Goal: Task Accomplishment & Management: Manage account settings

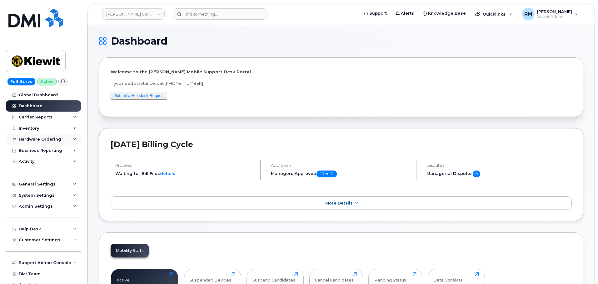
click at [31, 140] on div "Hardware Ordering" at bounding box center [40, 139] width 42 height 5
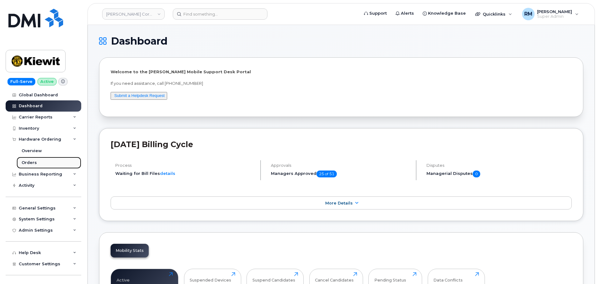
click at [32, 162] on div "Orders" at bounding box center [29, 163] width 15 height 6
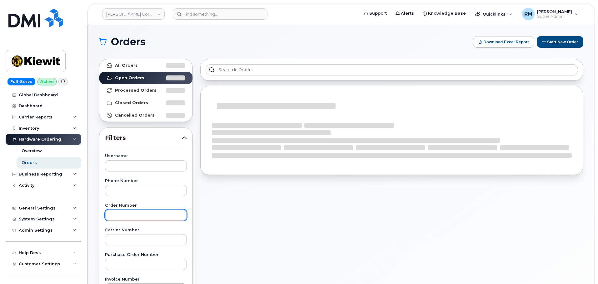
click at [117, 210] on input "text" at bounding box center [146, 215] width 82 height 11
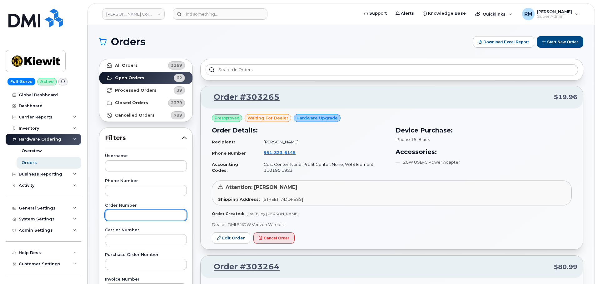
paste input "302749"
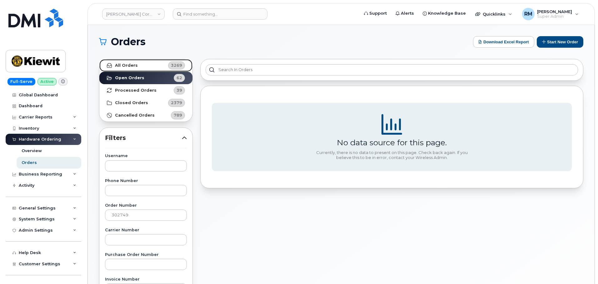
click at [120, 66] on strong "All Orders" at bounding box center [126, 65] width 23 height 5
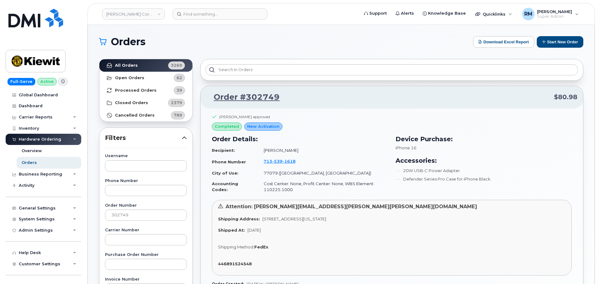
drag, startPoint x: 298, startPoint y: 151, endPoint x: 261, endPoint y: 151, distance: 36.5
click at [261, 151] on td "Michael Hackney" at bounding box center [323, 150] width 130 height 11
copy td "Michael Hackney"
click at [122, 211] on input "302749" at bounding box center [146, 215] width 82 height 11
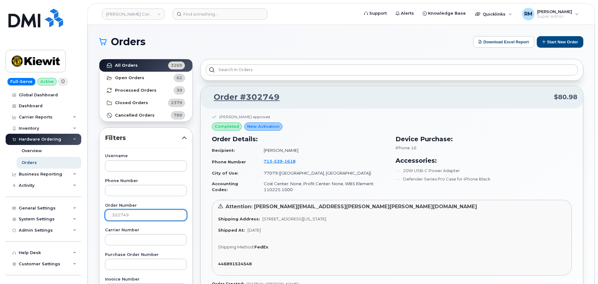
paste input "6"
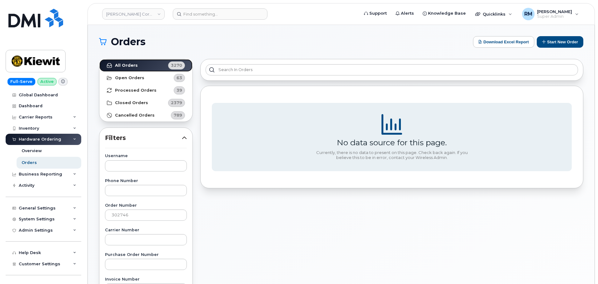
click at [131, 66] on strong "All Orders" at bounding box center [126, 65] width 23 height 5
click at [129, 77] on strong "Open Orders" at bounding box center [129, 78] width 29 height 5
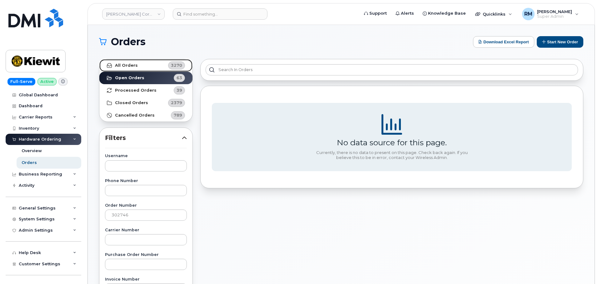
click at [127, 66] on strong "All Orders" at bounding box center [126, 65] width 23 height 5
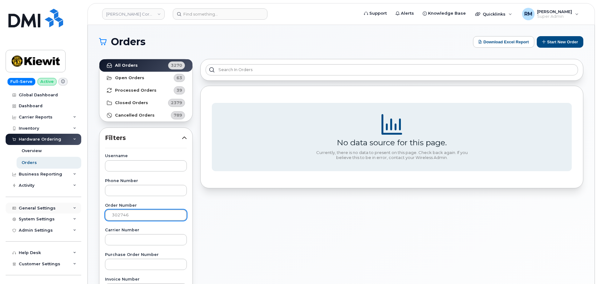
drag, startPoint x: 136, startPoint y: 210, endPoint x: 63, endPoint y: 212, distance: 73.1
click at [88, 212] on div "Kiewit Corporation Support Alerts Knowledge Base Quicklinks Suspend / Cancel De…" at bounding box center [341, 263] width 507 height 477
click at [121, 216] on input "302746" at bounding box center [146, 215] width 82 height 11
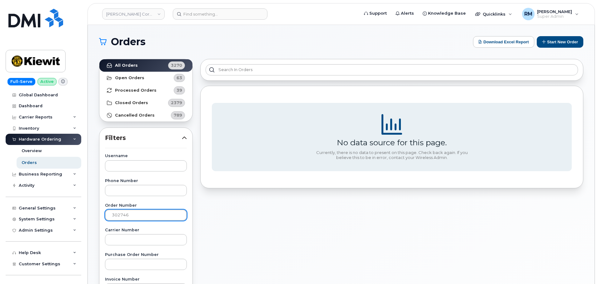
paste input "9"
type input "302749"
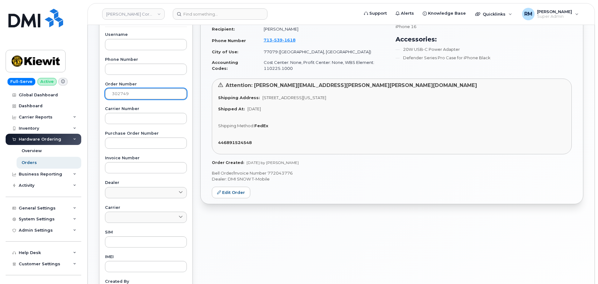
scroll to position [125, 0]
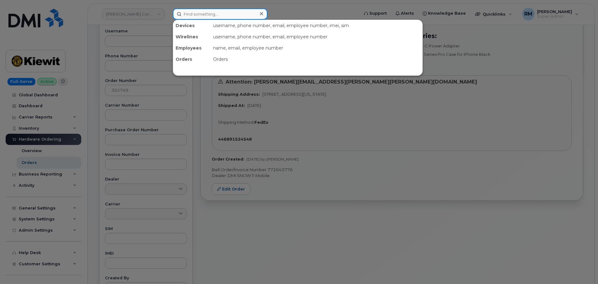
click at [201, 15] on input at bounding box center [220, 13] width 95 height 11
paste input "343-549-4416"
type input "343-549-4416"
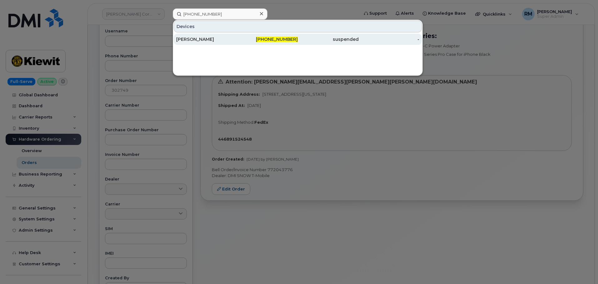
click at [203, 40] on div "Richard Messina" at bounding box center [206, 39] width 61 height 6
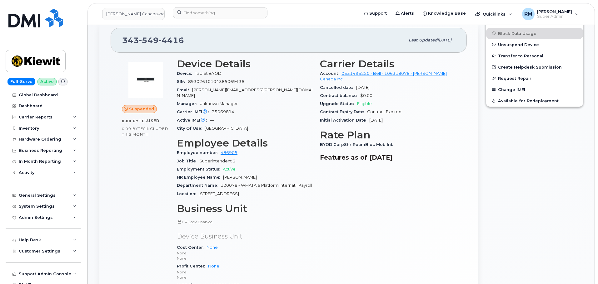
scroll to position [125, 0]
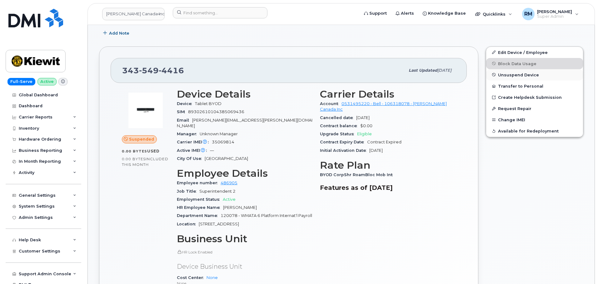
click at [519, 74] on span "Unsuspend Device" at bounding box center [518, 74] width 41 height 5
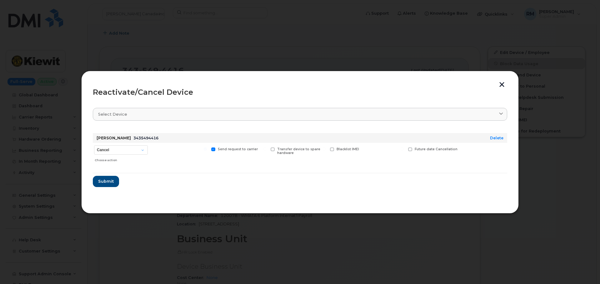
click at [502, 83] on button "button" at bounding box center [501, 85] width 9 height 7
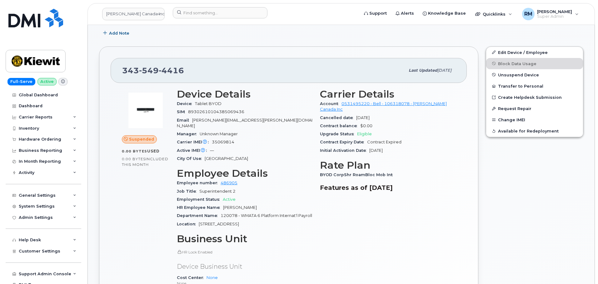
drag, startPoint x: 444, startPoint y: 166, endPoint x: 450, endPoint y: 156, distance: 11.8
click at [444, 171] on div "BYOD CorpShr RoamBloc Mob Int" at bounding box center [388, 175] width 136 height 8
click at [505, 77] on span "Unsuspend Device" at bounding box center [518, 74] width 41 height 5
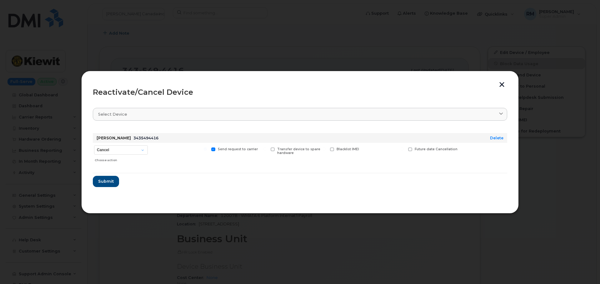
drag, startPoint x: 468, startPoint y: 49, endPoint x: 414, endPoint y: 103, distance: 76.8
click at [468, 49] on div at bounding box center [300, 142] width 600 height 284
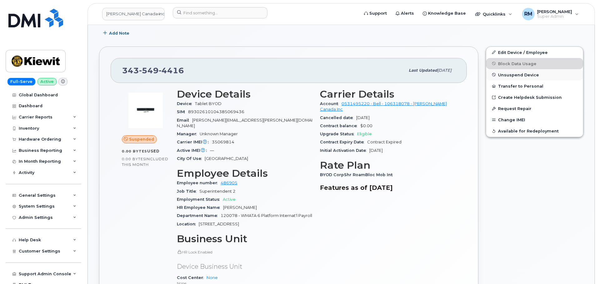
click at [512, 76] on span "Unsuspend Device" at bounding box center [518, 74] width 41 height 5
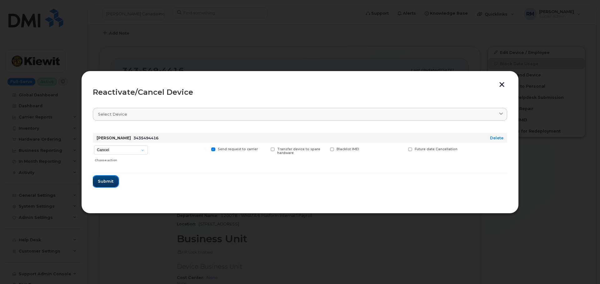
click at [103, 181] on span "Submit" at bounding box center [106, 182] width 16 height 6
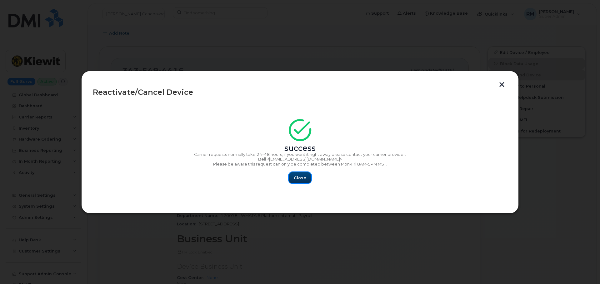
click at [294, 176] on span "Close" at bounding box center [300, 178] width 12 height 6
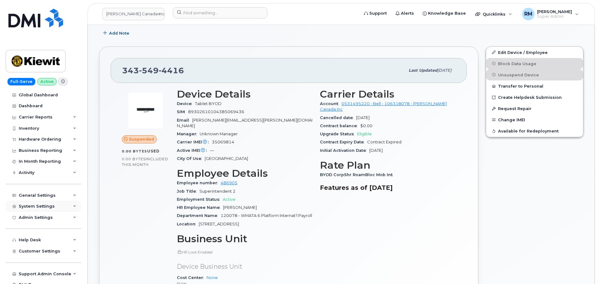
click at [33, 205] on div "System Settings" at bounding box center [37, 206] width 36 height 5
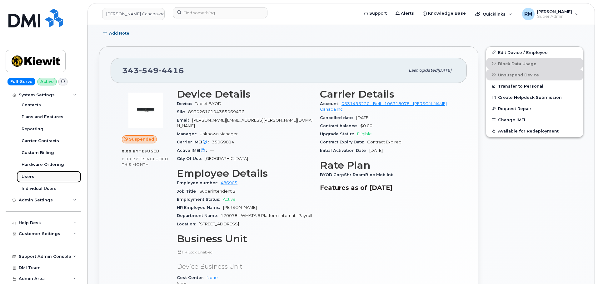
click at [25, 174] on link "Users" at bounding box center [49, 177] width 65 height 12
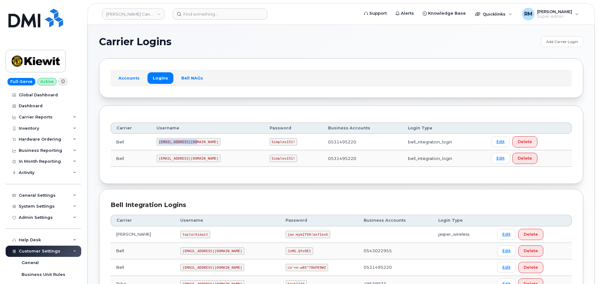
drag, startPoint x: 159, startPoint y: 142, endPoint x: 218, endPoint y: 139, distance: 59.1
click at [217, 142] on td "1PeterK@myserve.ca" at bounding box center [207, 142] width 113 height 17
copy code "1PeterK@myserve.ca"
click at [270, 142] on code "Simplex151!" at bounding box center [284, 141] width 28 height 7
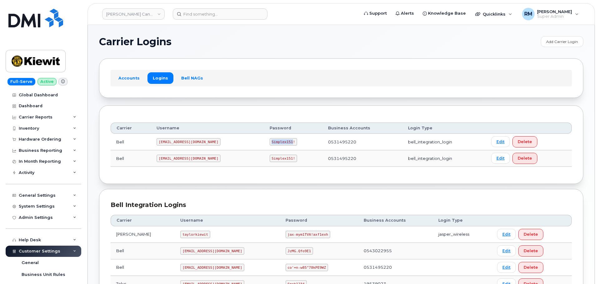
copy code "Simplex151"
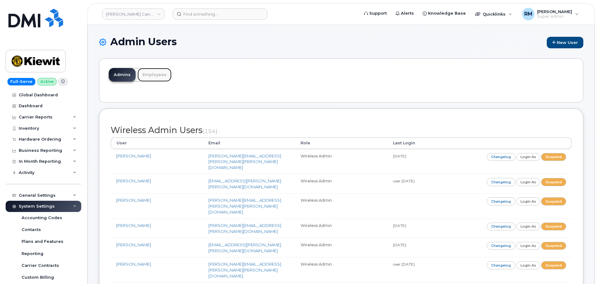
click at [151, 76] on link "Employees" at bounding box center [154, 75] width 34 height 14
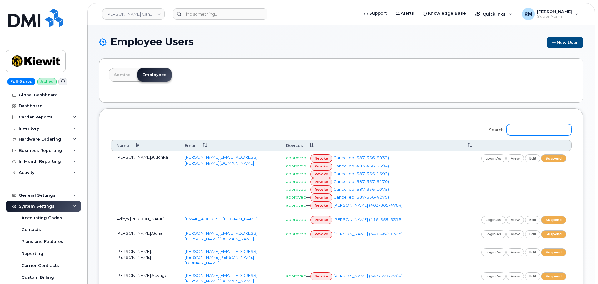
click at [525, 133] on input "Search:" at bounding box center [538, 129] width 65 height 11
paste input "[PERSON_NAME][EMAIL_ADDRESS][PERSON_NAME][PERSON_NAME][DOMAIN_NAME]"
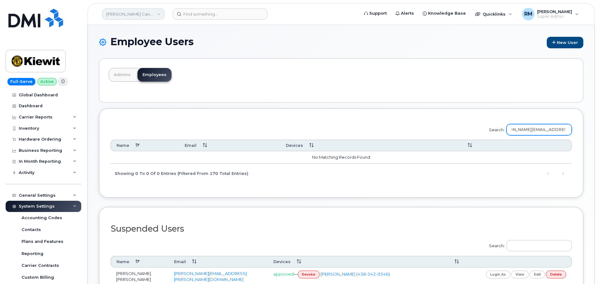
type input "dominique.martin@kiewit.com"
click at [130, 13] on link "Kiewit Canada Inc" at bounding box center [133, 13] width 62 height 11
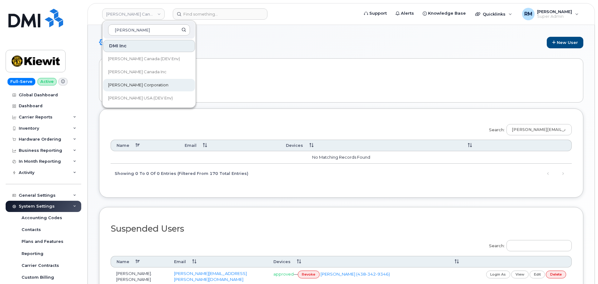
type input "kiewit"
click at [121, 82] on span "[PERSON_NAME] Corporation" at bounding box center [138, 85] width 60 height 6
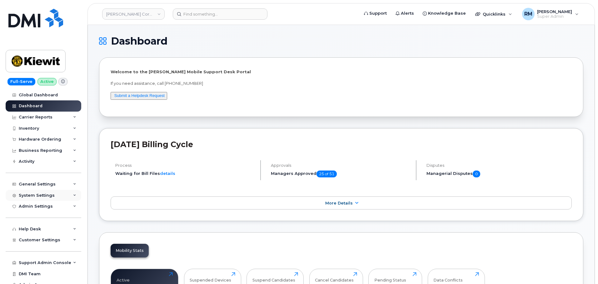
click at [49, 195] on div "System Settings" at bounding box center [37, 195] width 36 height 5
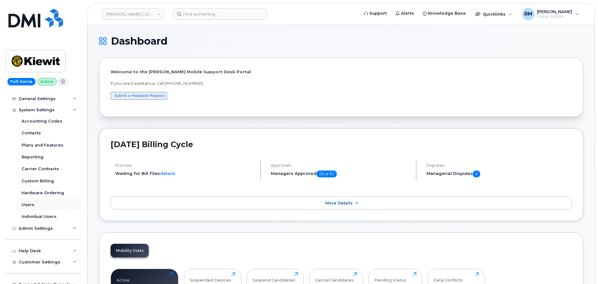
scroll to position [94, 0]
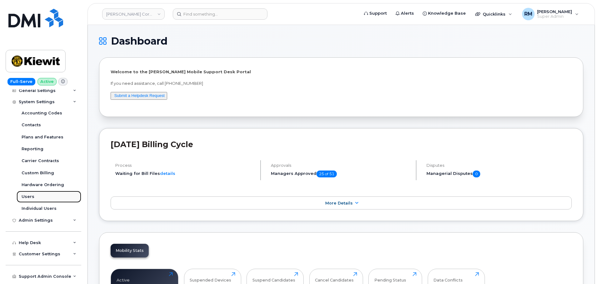
click at [26, 195] on div "Users" at bounding box center [28, 197] width 13 height 6
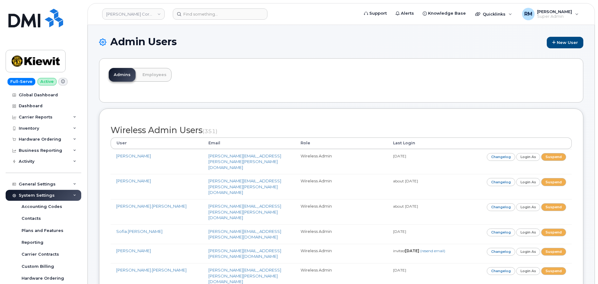
scroll to position [5520, 0]
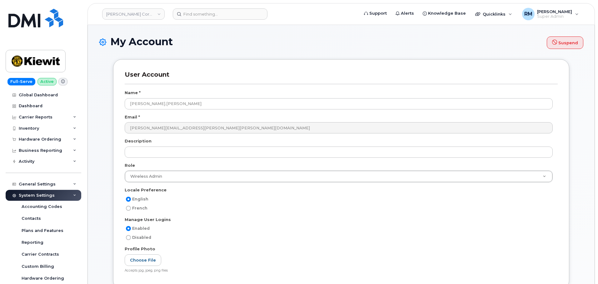
select select
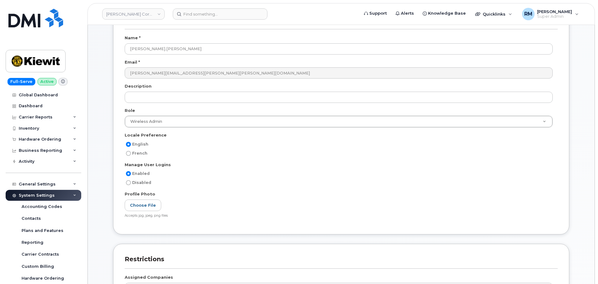
scroll to position [125, 0]
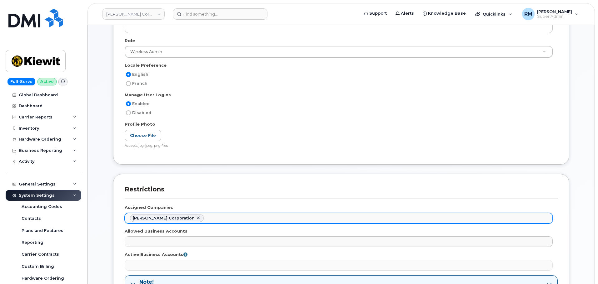
click at [197, 220] on ul "[PERSON_NAME] Corporation" at bounding box center [338, 219] width 427 height 10
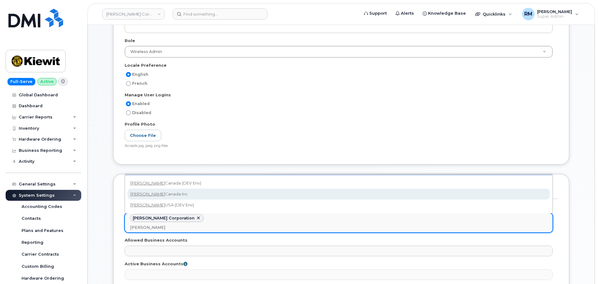
type input "kiewit"
select select "bede8970-c835-4207-9a31-7bf5df501bb7"
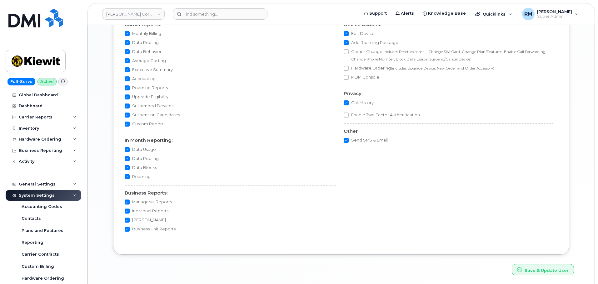
scroll to position [576, 0]
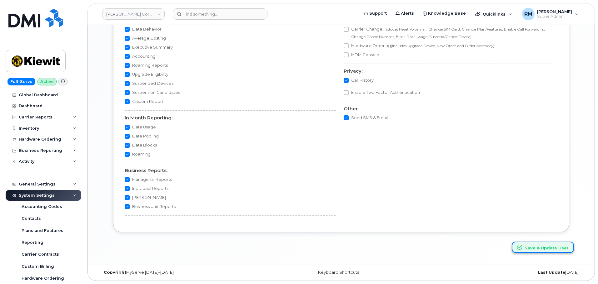
click at [543, 250] on button "Save & Update User" at bounding box center [543, 248] width 62 height 12
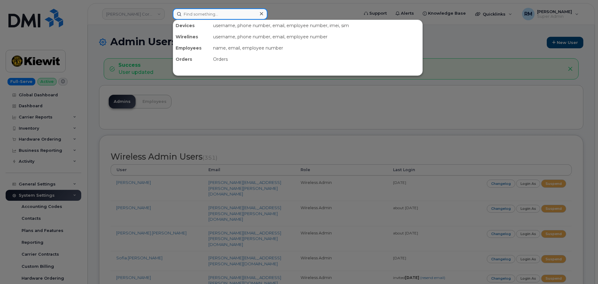
click at [187, 15] on input at bounding box center [220, 13] width 95 height 11
paste input "6184100247"
type input "6184100247"
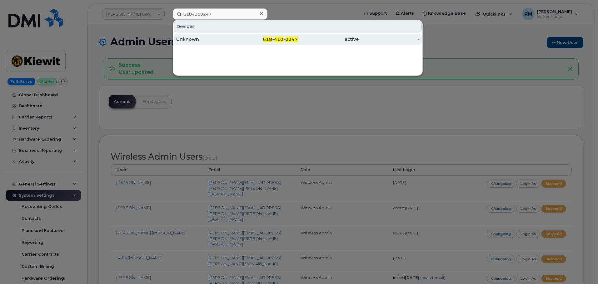
click at [195, 41] on div "Unknown" at bounding box center [206, 39] width 61 height 6
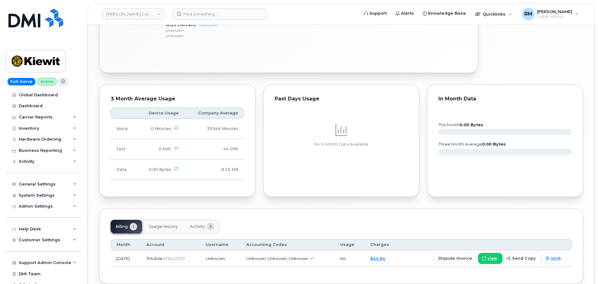
scroll to position [400, 0]
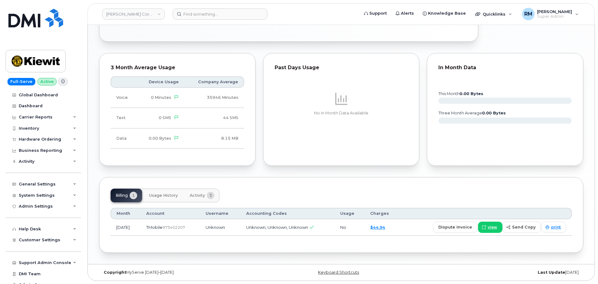
click at [193, 197] on span "Activity" at bounding box center [197, 195] width 15 height 5
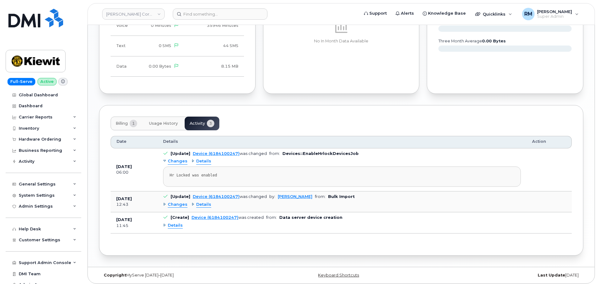
scroll to position [475, 0]
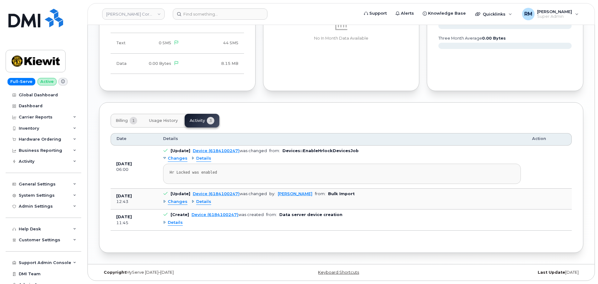
click at [174, 201] on span "Changes" at bounding box center [178, 202] width 20 height 6
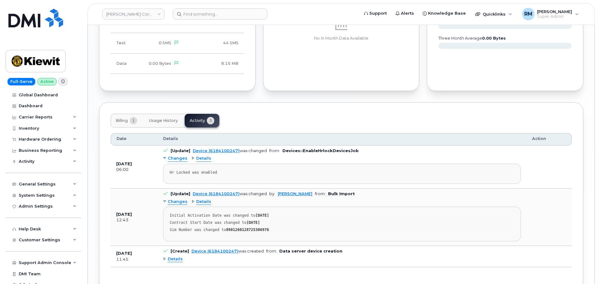
click at [174, 201] on span "Changes" at bounding box center [178, 202] width 20 height 6
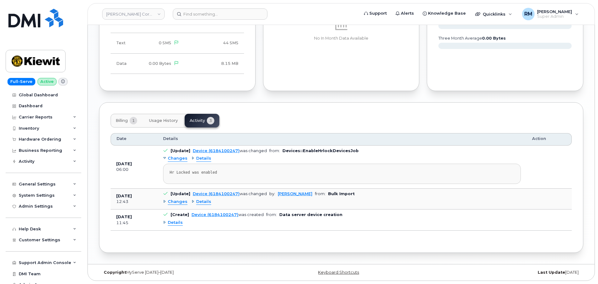
click at [171, 224] on span "Details" at bounding box center [175, 223] width 15 height 6
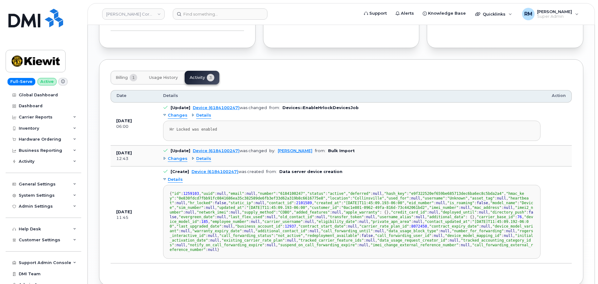
scroll to position [540, 0]
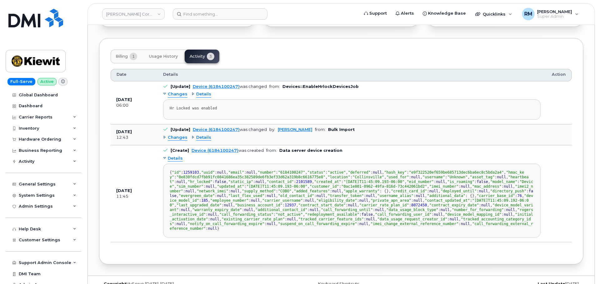
click at [171, 139] on span "Changes" at bounding box center [178, 138] width 20 height 6
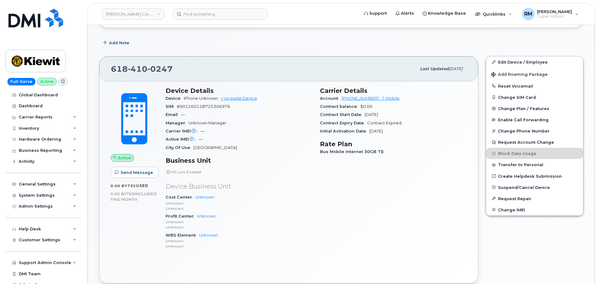
scroll to position [165, 0]
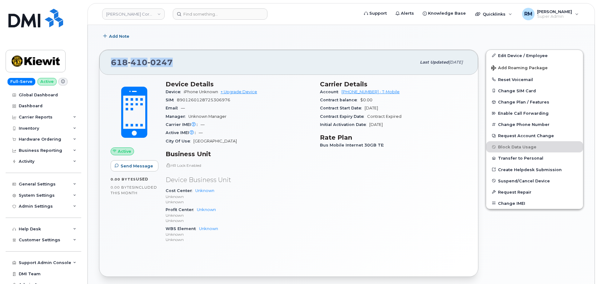
drag, startPoint x: 182, startPoint y: 62, endPoint x: 95, endPoint y: 61, distance: 86.8
click at [95, 61] on div "Unknown Active Display Notes 1 Carrier Support *** Process: Updating an Assigne…" at bounding box center [341, 273] width 507 height 827
copy span "618 410 0247"
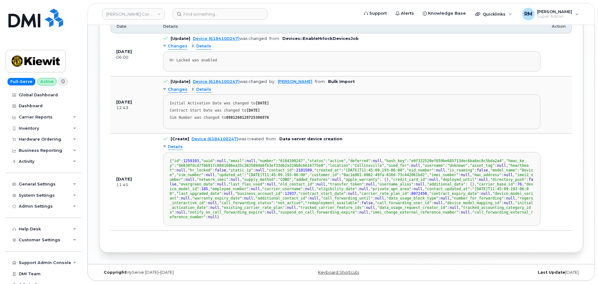
scroll to position [602, 0]
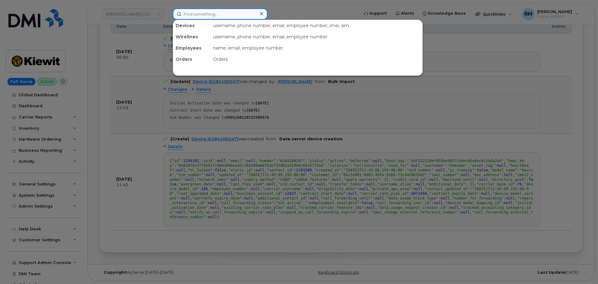
click at [210, 17] on input at bounding box center [220, 13] width 95 height 11
paste input "9085881664"
type input "9085881664"
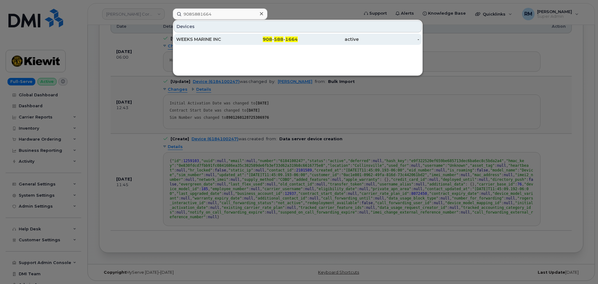
click at [206, 37] on div "WEEKS MARINE INC" at bounding box center [206, 39] width 61 height 6
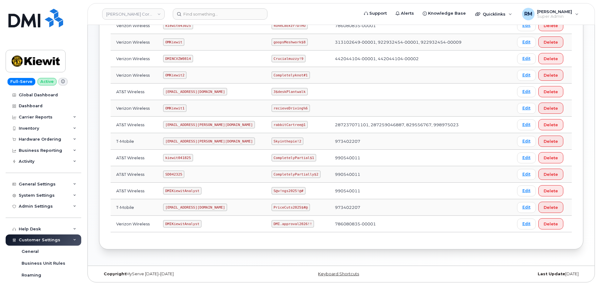
scroll to position [127, 0]
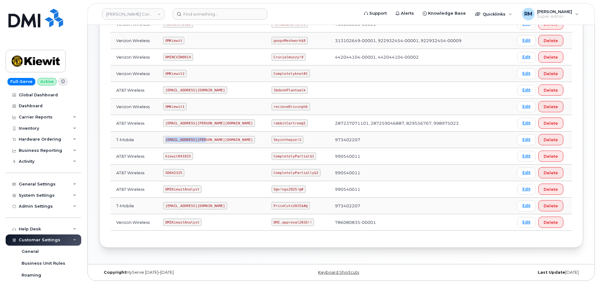
drag, startPoint x: 169, startPoint y: 140, endPoint x: 242, endPoint y: 139, distance: 72.8
click at [242, 139] on td "[EMAIL_ADDRESS][PERSON_NAME][DOMAIN_NAME]" at bounding box center [211, 140] width 108 height 17
copy code "[EMAIL_ADDRESS][PERSON_NAME][DOMAIN_NAME]"
drag, startPoint x: 276, startPoint y: 139, endPoint x: 283, endPoint y: 137, distance: 7.4
click at [283, 137] on td "Skyinthepie!2" at bounding box center [297, 140] width 63 height 17
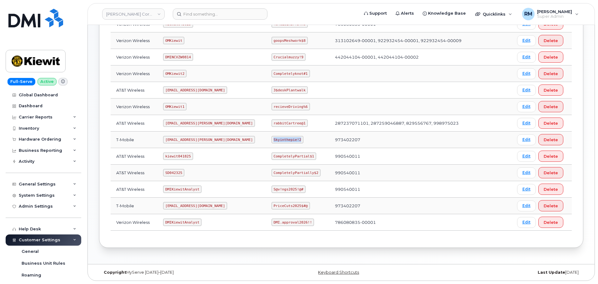
copy code "Skyinthepie!2"
click at [175, 171] on code "SD042325" at bounding box center [173, 172] width 21 height 7
copy code "SD042325"
drag, startPoint x: 253, startPoint y: 175, endPoint x: 299, endPoint y: 174, distance: 46.9
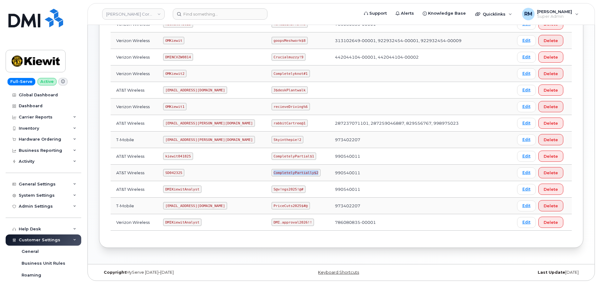
click at [299, 174] on td "CompletelyPartially$2" at bounding box center [297, 173] width 63 height 17
copy code "CompletelyPartially$2"
drag, startPoint x: 168, startPoint y: 123, endPoint x: 216, endPoint y: 122, distance: 48.1
click at [216, 122] on td "[EMAIL_ADDRESS][PERSON_NAME][DOMAIN_NAME]" at bounding box center [211, 123] width 108 height 17
copy code "[EMAIL_ADDRESS][PERSON_NAME][DOMAIN_NAME]"
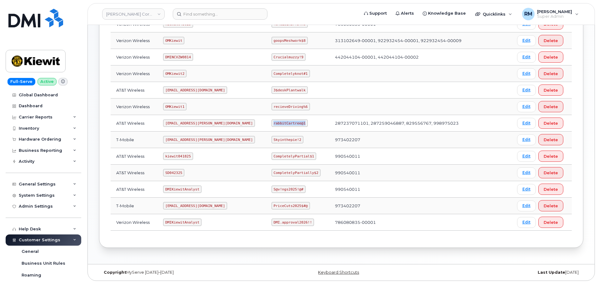
drag, startPoint x: 254, startPoint y: 124, endPoint x: 286, endPoint y: 125, distance: 32.8
click at [286, 125] on td "rabbitCartree@1" at bounding box center [297, 123] width 63 height 17
copy code "rabbitCartree@1"
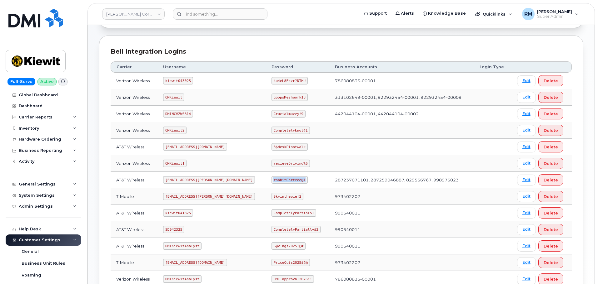
scroll to position [64, 0]
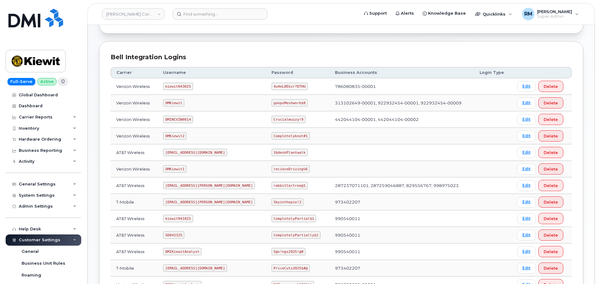
click at [176, 103] on code "OMKiewit" at bounding box center [173, 102] width 21 height 7
copy code "OMKiewit"
click at [271, 106] on code "goopsMeshwork$8" at bounding box center [289, 102] width 36 height 7
drag, startPoint x: 254, startPoint y: 103, endPoint x: 289, endPoint y: 102, distance: 35.0
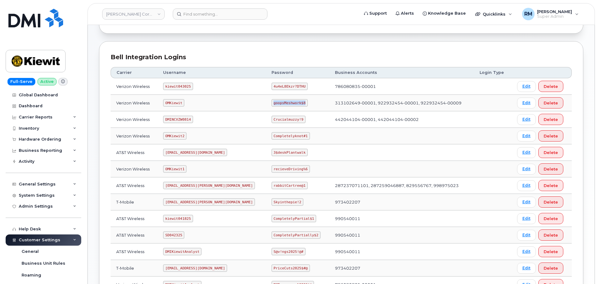
click at [289, 102] on td "goopsMeshwork$8" at bounding box center [297, 103] width 63 height 17
copy code "goopsMeshwork$8"
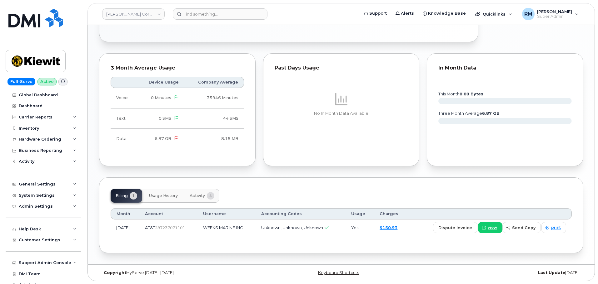
scroll to position [371, 0]
click at [195, 195] on span "Activity" at bounding box center [197, 195] width 15 height 5
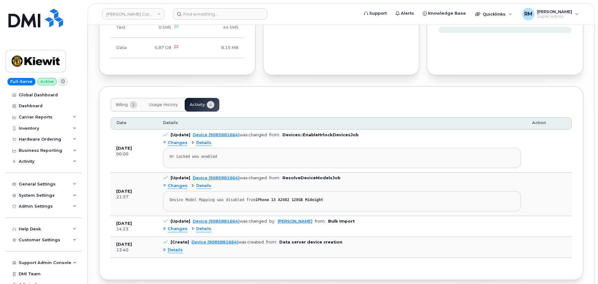
scroll to position [489, 0]
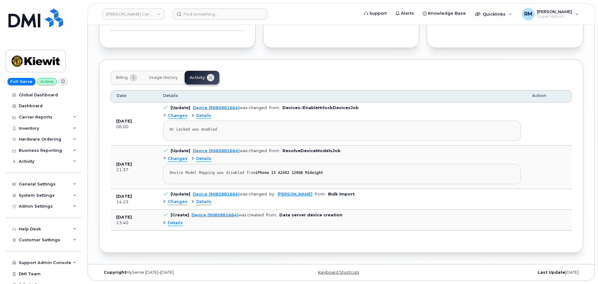
click at [174, 225] on span "Details" at bounding box center [175, 223] width 15 height 6
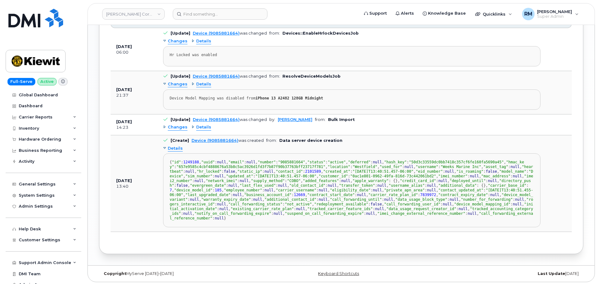
scroll to position [551, 0]
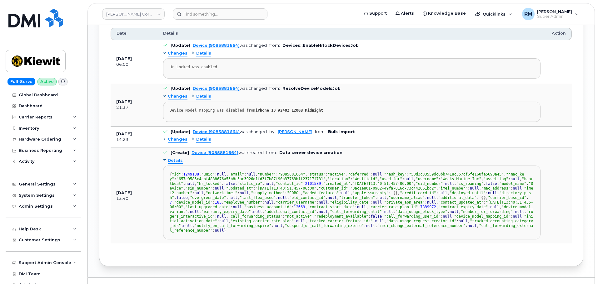
click at [178, 138] on span "Changes" at bounding box center [178, 140] width 20 height 6
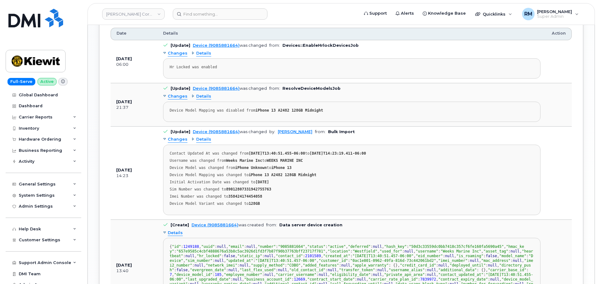
click at [238, 197] on strong "358424174454058" at bounding box center [245, 197] width 34 height 4
copy strong "358424174454058"
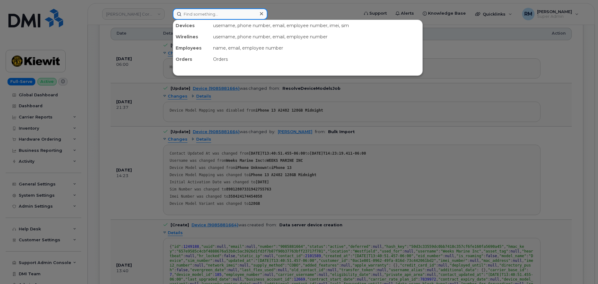
click at [228, 14] on input at bounding box center [220, 13] width 95 height 11
paste input "2245634432"
type input "2245634432"
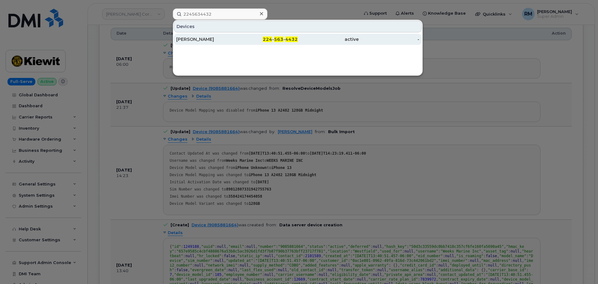
click at [209, 41] on div "CHARLES CROSS" at bounding box center [206, 39] width 61 height 6
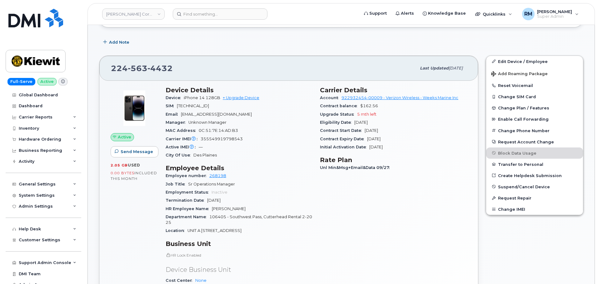
scroll to position [125, 0]
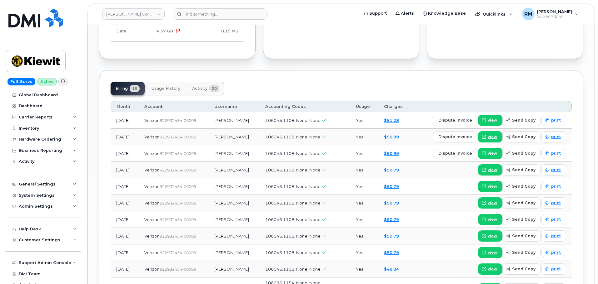
click at [200, 89] on span "Activity" at bounding box center [199, 88] width 15 height 5
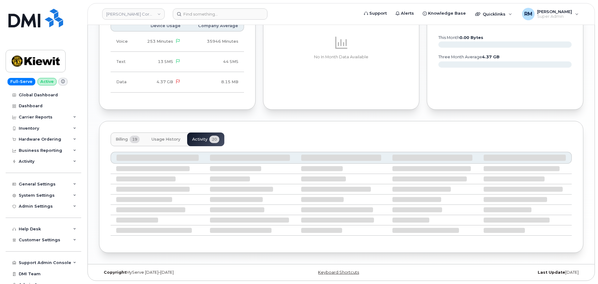
scroll to position [562, 0]
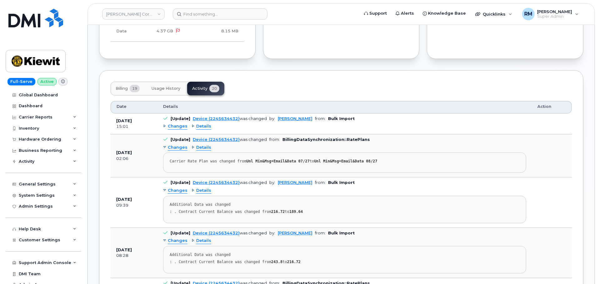
click at [121, 89] on span "Billing" at bounding box center [122, 88] width 12 height 5
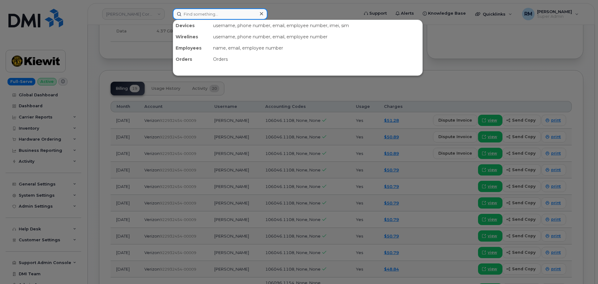
click at [212, 16] on input at bounding box center [220, 13] width 95 height 11
paste input "9088738971"
type input "9088738971"
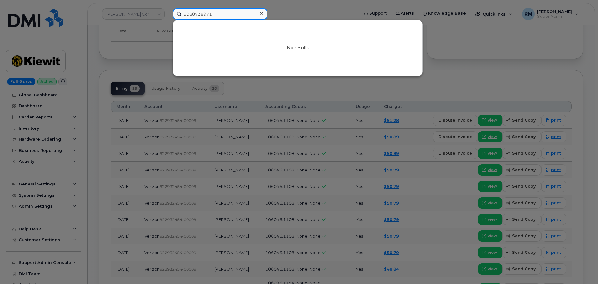
click at [224, 15] on input "9088738971" at bounding box center [220, 13] width 95 height 11
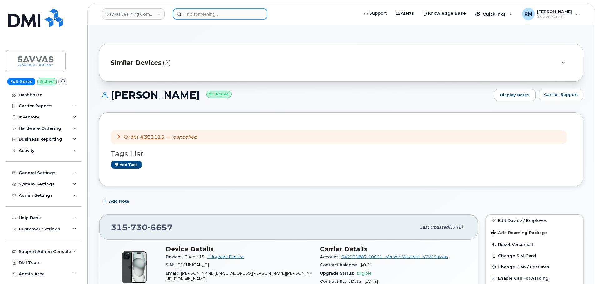
click at [205, 13] on input at bounding box center [220, 13] width 95 height 11
paste input "9088738971"
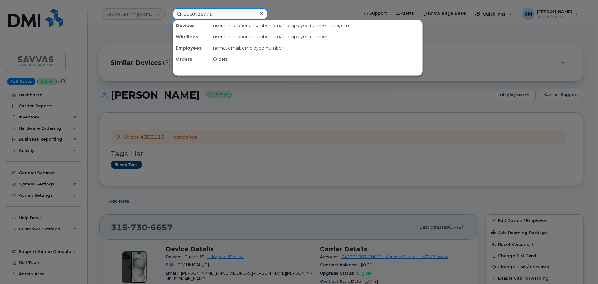
type input "9088738971"
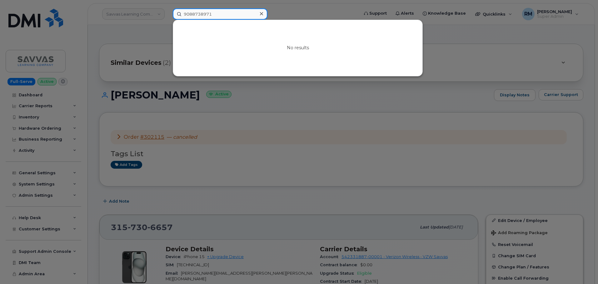
click at [200, 14] on input "9088738971" at bounding box center [220, 13] width 95 height 11
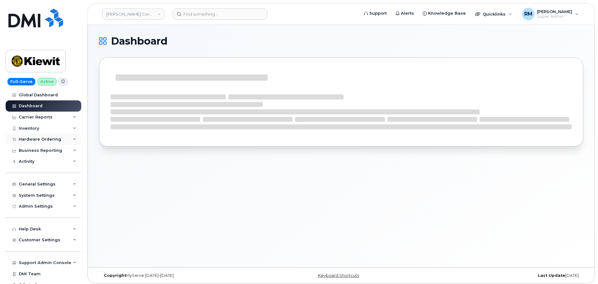
click at [41, 141] on div "Hardware Ordering" at bounding box center [40, 139] width 42 height 5
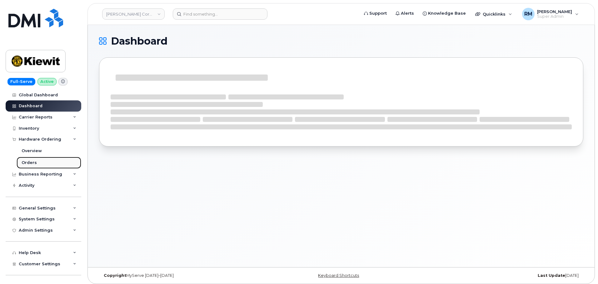
click at [37, 162] on link "Orders" at bounding box center [49, 163] width 65 height 12
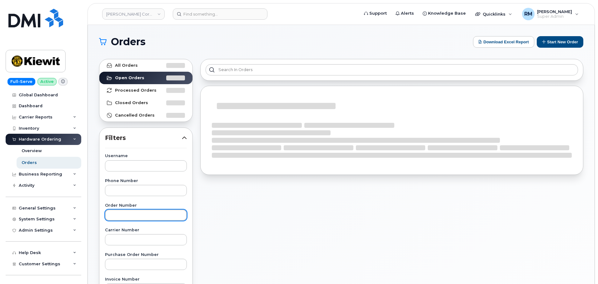
click at [124, 218] on input "text" at bounding box center [146, 215] width 82 height 11
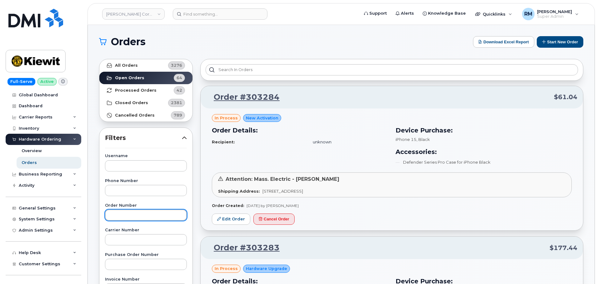
paste input "303030"
type input "303030"
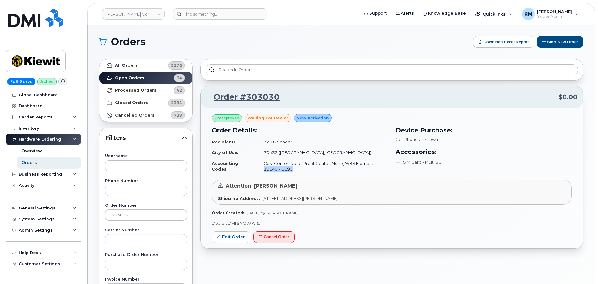
drag, startPoint x: 296, startPoint y: 169, endPoint x: 261, endPoint y: 160, distance: 36.1
click at [261, 168] on td "Cost Center: None, Profit Center: None, WBS Element: 106457.1195" at bounding box center [323, 166] width 130 height 17
copy td "106457.1195"
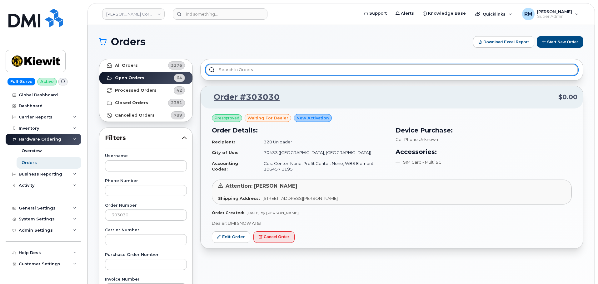
click at [243, 70] on input "text" at bounding box center [391, 69] width 372 height 11
paste input "[PHONE_NUMBER]"
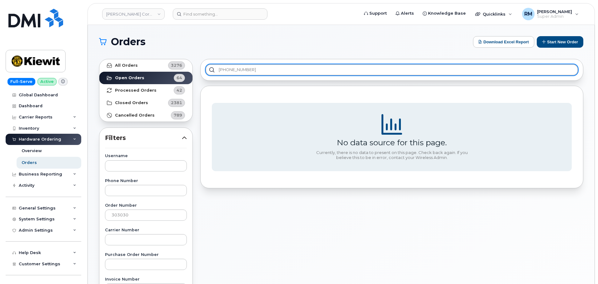
type input "[PHONE_NUMBER]"
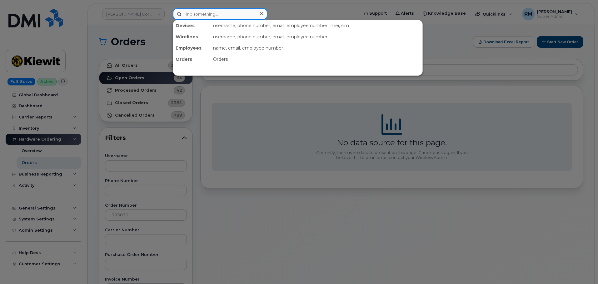
click at [185, 16] on input at bounding box center [220, 13] width 95 height 11
paste input "[PHONE_NUMBER]"
type input "[PHONE_NUMBER]"
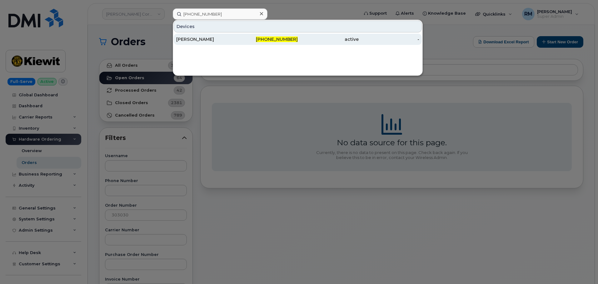
click at [211, 40] on div "[PERSON_NAME]" at bounding box center [206, 39] width 61 height 6
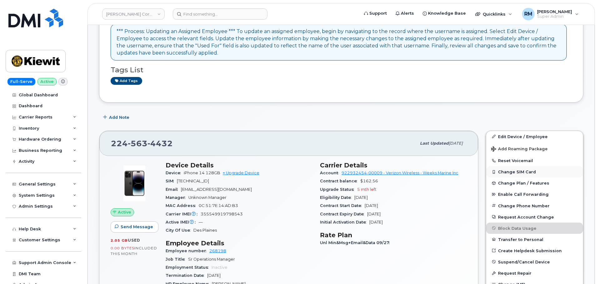
scroll to position [62, 0]
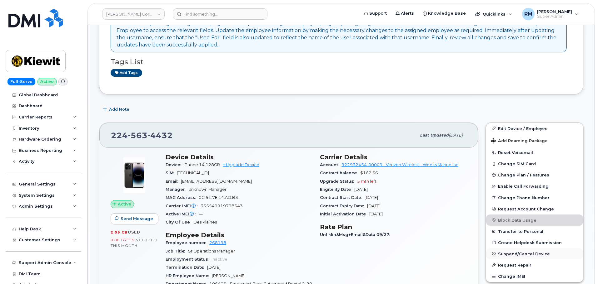
click at [511, 255] on span "Suspend/Cancel Device" at bounding box center [524, 254] width 52 height 5
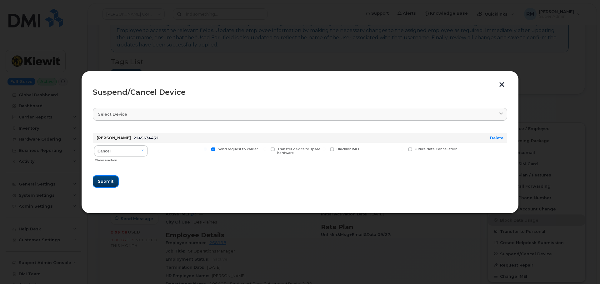
click at [101, 183] on span "Submit" at bounding box center [106, 182] width 16 height 6
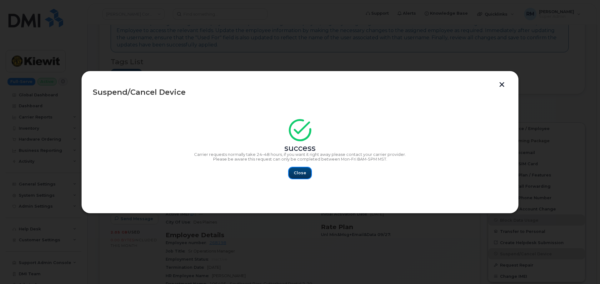
click at [301, 173] on span "Close" at bounding box center [300, 173] width 12 height 6
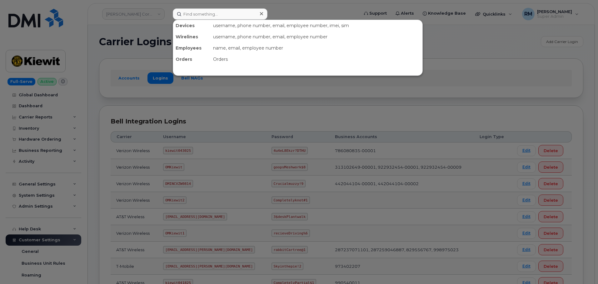
click at [208, 15] on input at bounding box center [220, 13] width 95 height 11
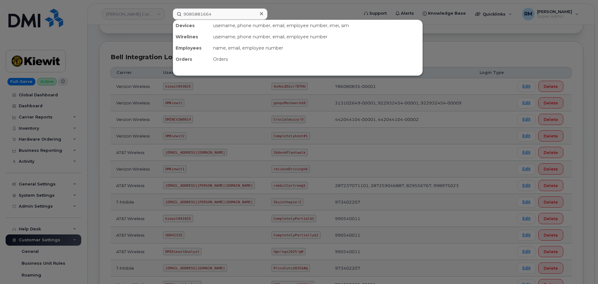
type input "9085881664"
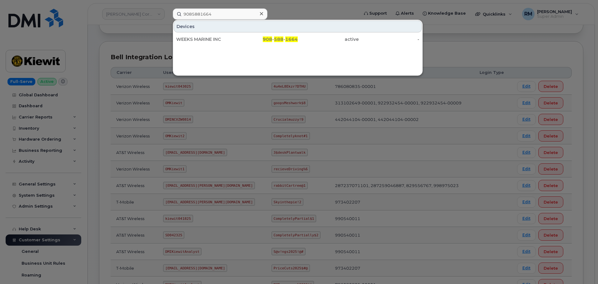
click at [209, 33] on div "Devices WEEKS MARINE INC 908 - 588 - 1664 active -" at bounding box center [297, 33] width 249 height 26
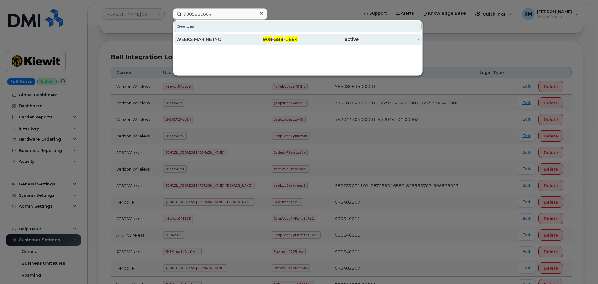
click at [208, 37] on div "WEEKS MARINE INC" at bounding box center [206, 39] width 61 height 6
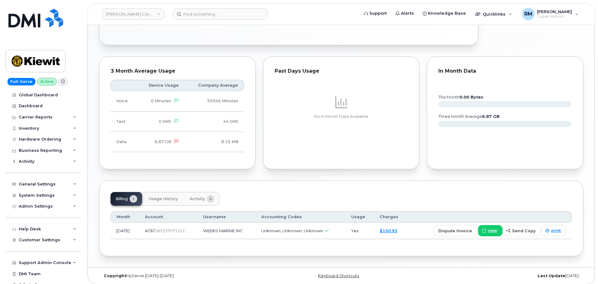
scroll to position [371, 0]
